Goal: Transaction & Acquisition: Register for event/course

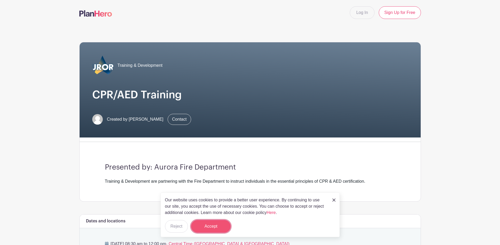
click at [216, 226] on button "Accept" at bounding box center [211, 226] width 40 height 13
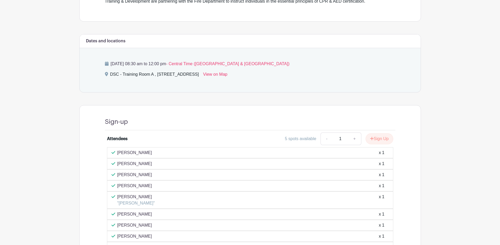
scroll to position [228, 0]
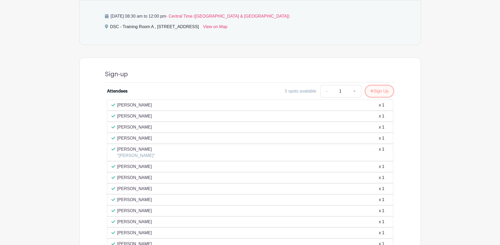
click at [389, 90] on button "Sign Up" at bounding box center [379, 91] width 28 height 11
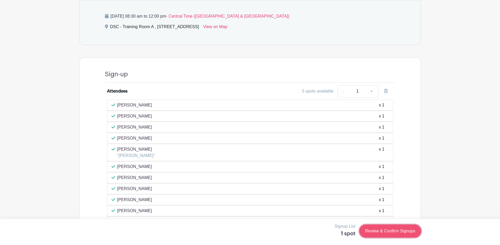
click at [394, 232] on link "Review & Confirm Signups" at bounding box center [389, 231] width 61 height 13
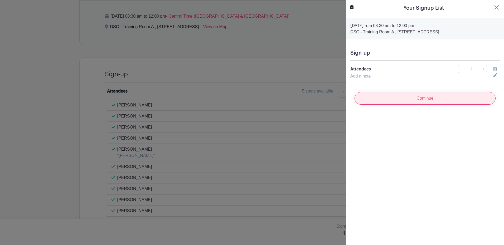
click at [411, 103] on input "Continue" at bounding box center [424, 98] width 141 height 13
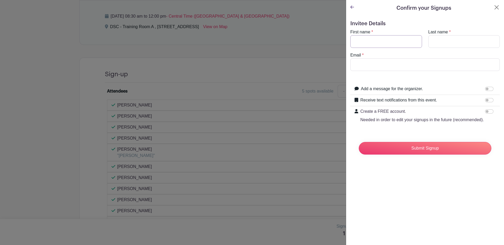
click at [371, 41] on input "First name" at bounding box center [386, 41] width 72 height 13
type input "v"
type input "[PERSON_NAME]"
type input "Talip"
click at [368, 65] on input "Email" at bounding box center [424, 64] width 149 height 13
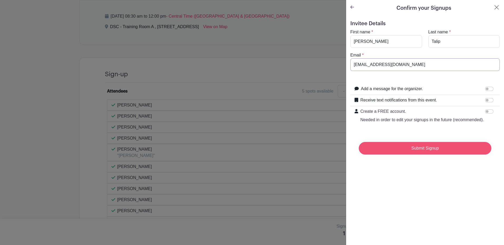
type input "[EMAIL_ADDRESS][DOMAIN_NAME]"
click at [404, 155] on input "Submit Signup" at bounding box center [424, 148] width 132 height 13
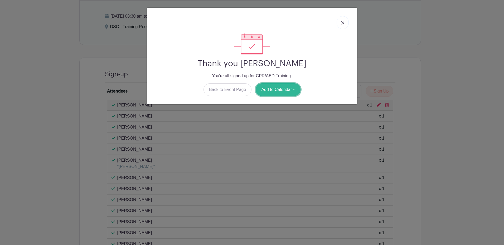
click at [286, 88] on button "Add to Calendar" at bounding box center [277, 89] width 45 height 13
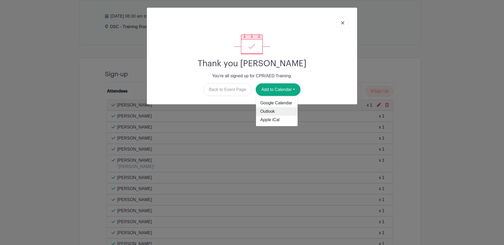
click at [262, 111] on link "Outlook" at bounding box center [277, 111] width 42 height 8
click at [374, 32] on div "Thank you [PERSON_NAME] You're all signed up for CPR/AED Training. Back to Even…" at bounding box center [252, 122] width 504 height 245
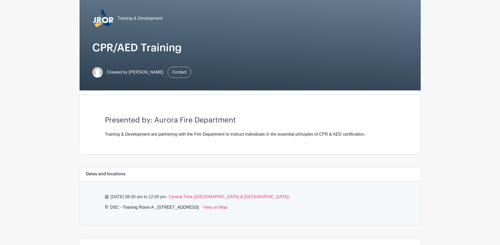
scroll to position [0, 0]
